Goal: Navigation & Orientation: Find specific page/section

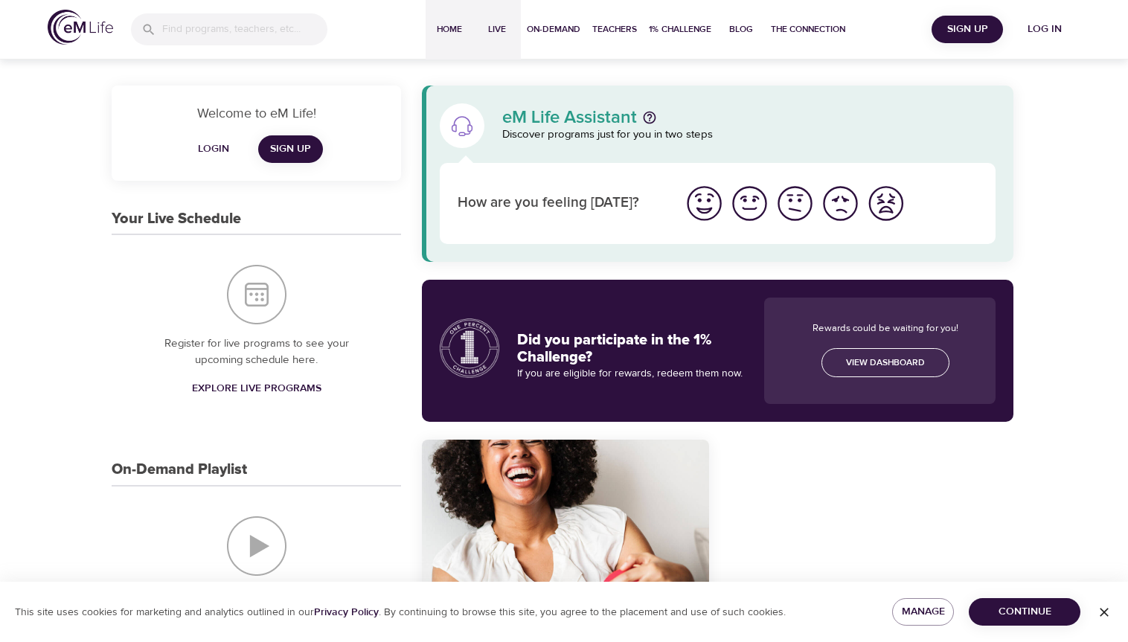
click at [497, 31] on span "Live" at bounding box center [497, 30] width 36 height 16
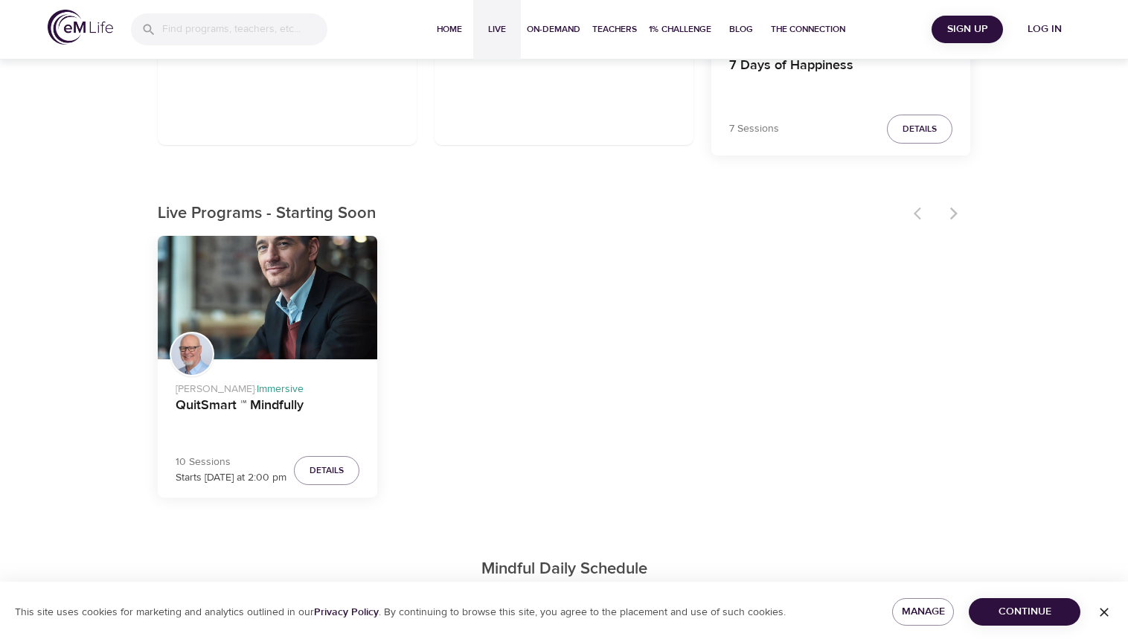
scroll to position [328, 0]
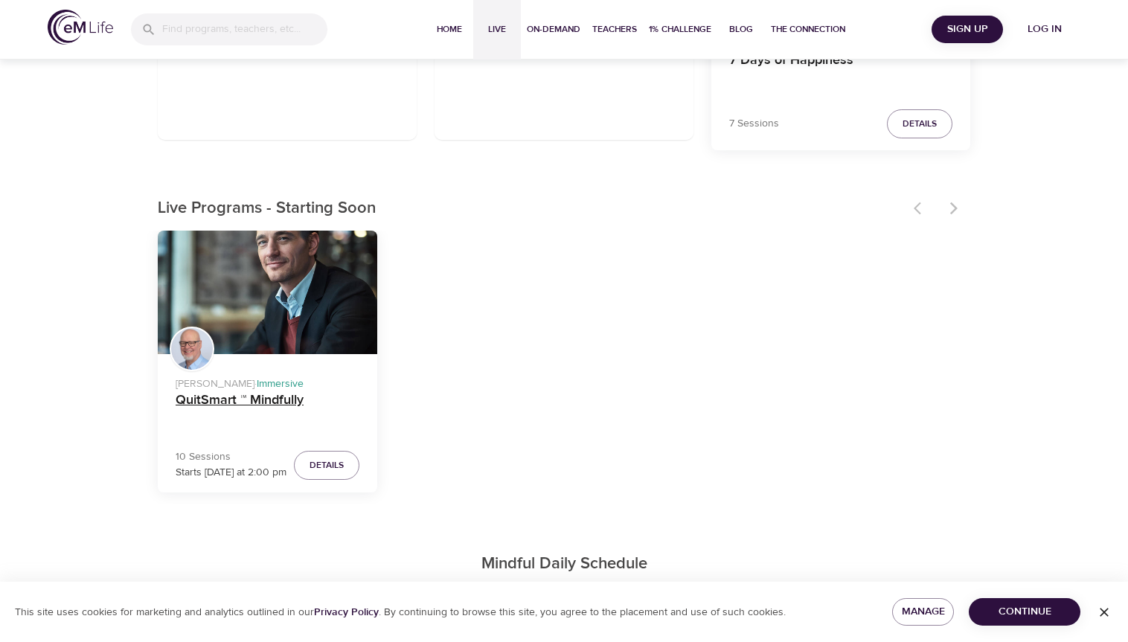
click at [260, 398] on h4 "QuitSmart ™ Mindfully" at bounding box center [268, 410] width 184 height 36
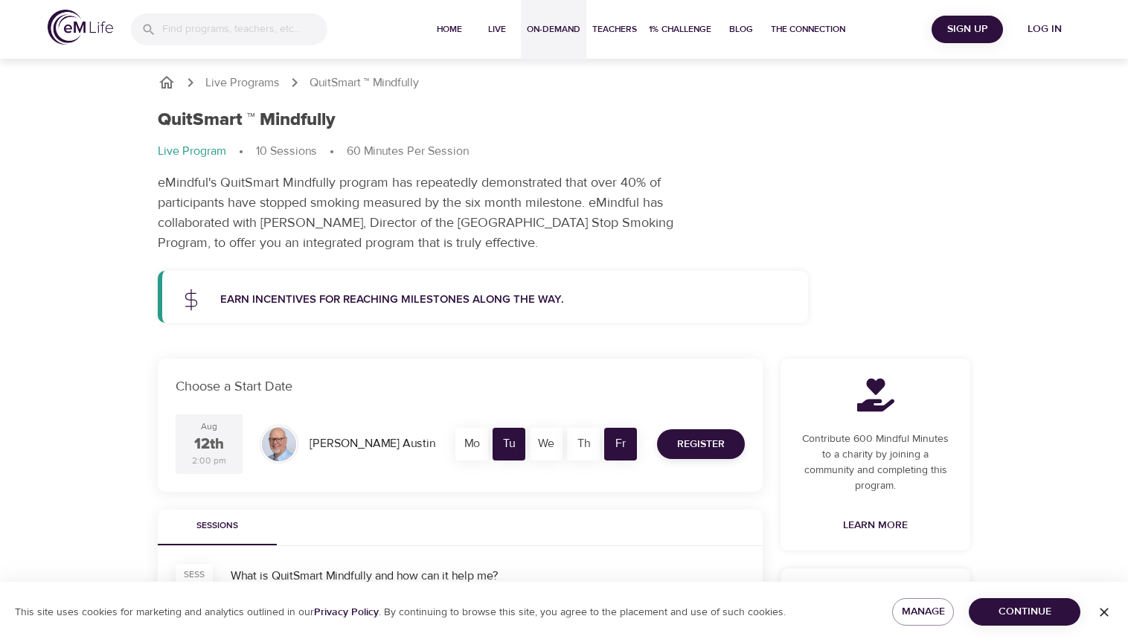
click at [572, 28] on span "On-Demand" at bounding box center [554, 30] width 54 height 16
select select "recent"
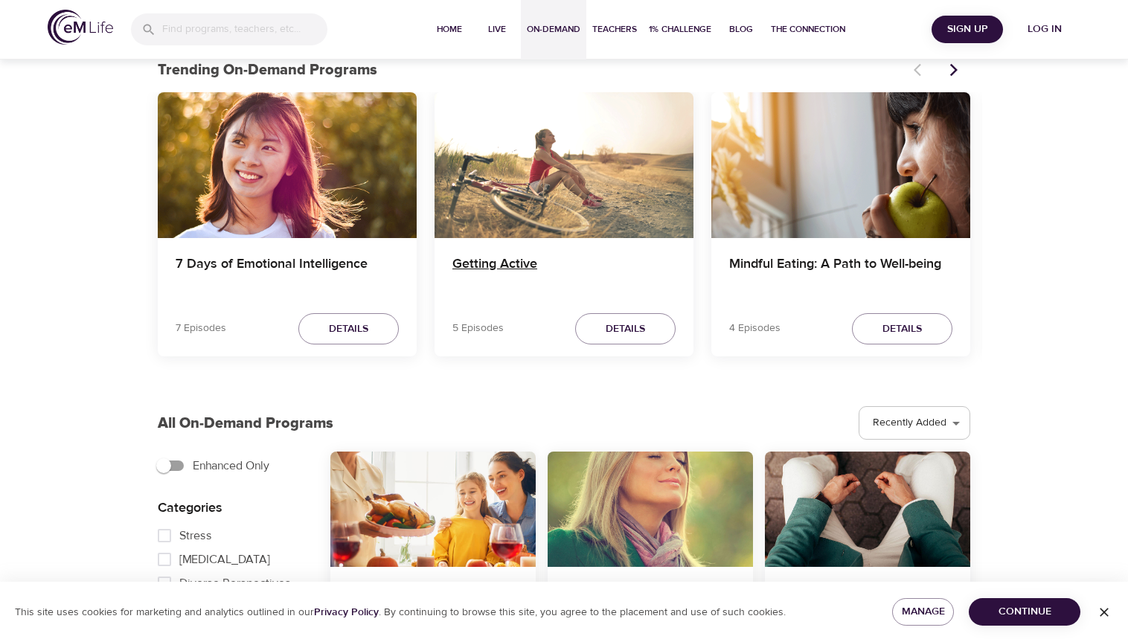
scroll to position [18, 0]
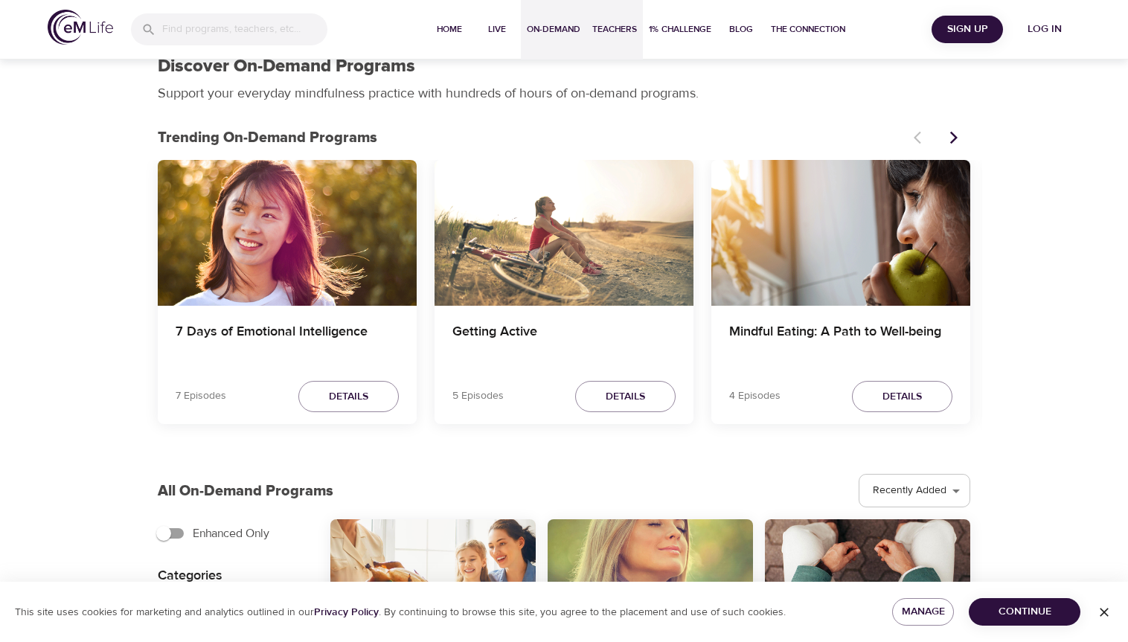
click at [610, 28] on span "Teachers" at bounding box center [614, 30] width 45 height 16
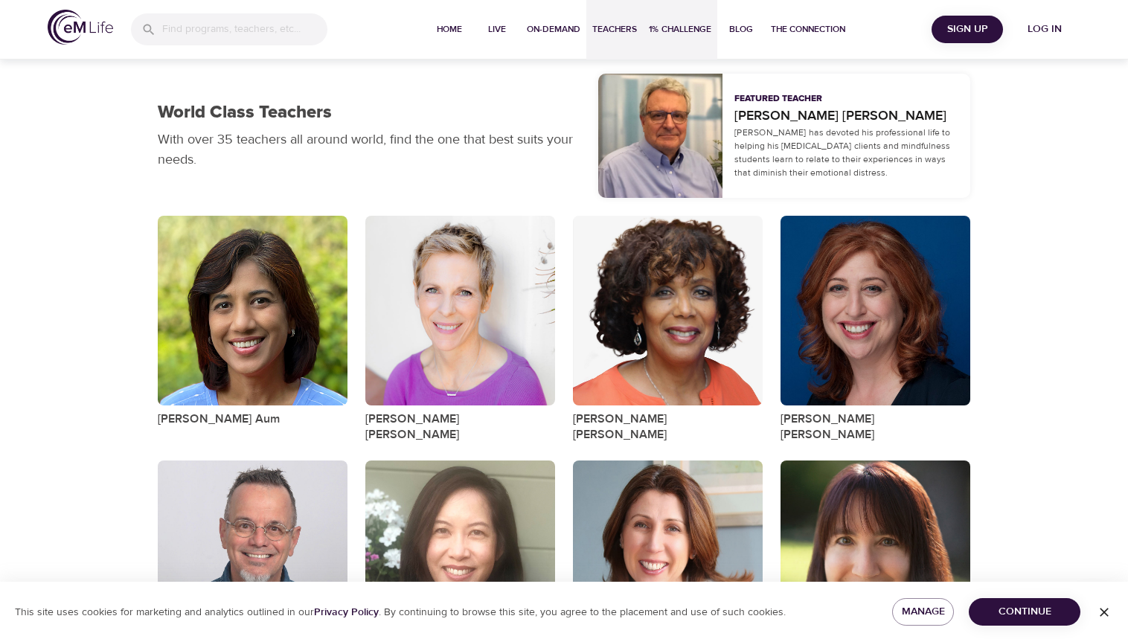
click at [698, 25] on span "1% Challenge" at bounding box center [680, 30] width 63 height 16
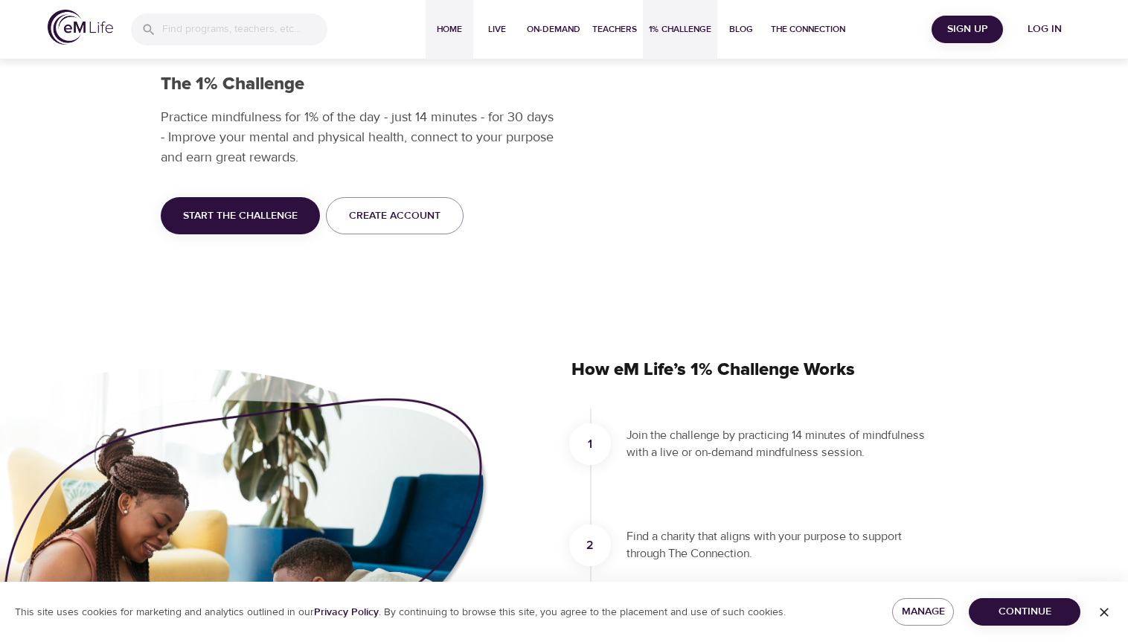
click at [442, 27] on span "Home" at bounding box center [450, 30] width 36 height 16
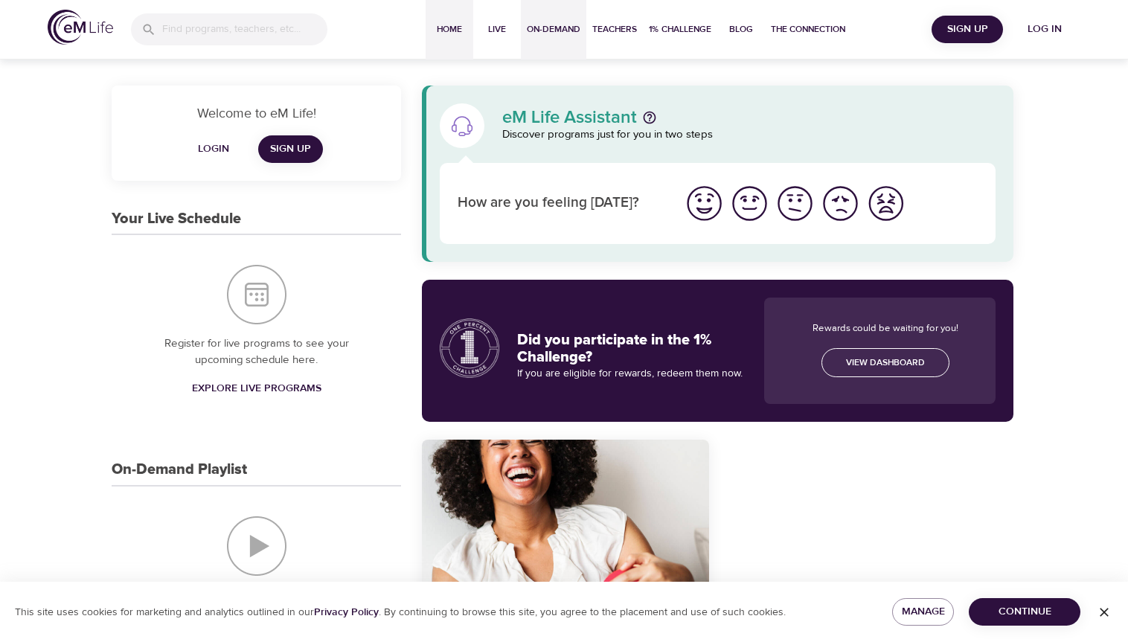
click at [560, 21] on button "On-Demand" at bounding box center [554, 30] width 66 height 60
select select "recent"
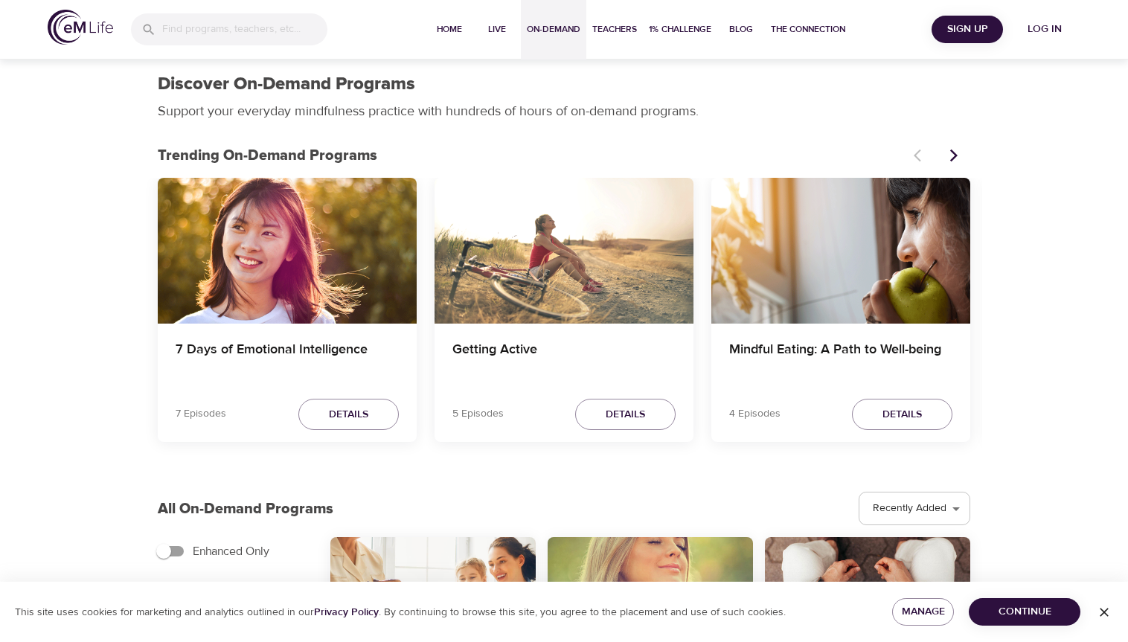
click at [1106, 605] on icon "button" at bounding box center [1104, 612] width 15 height 15
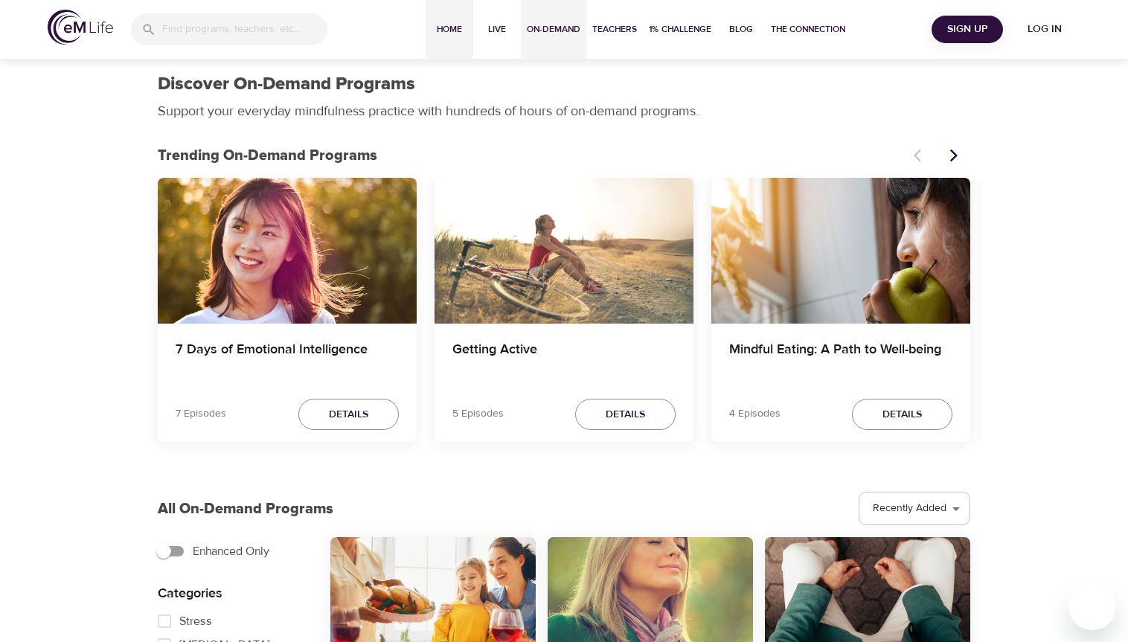
click at [459, 40] on button "Home" at bounding box center [450, 30] width 48 height 60
